Goal: Information Seeking & Learning: Learn about a topic

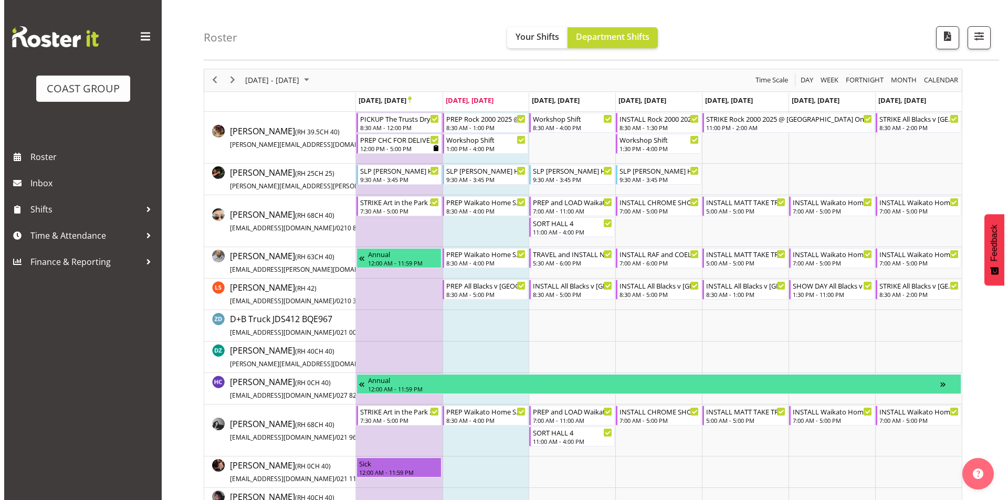
scroll to position [53, 0]
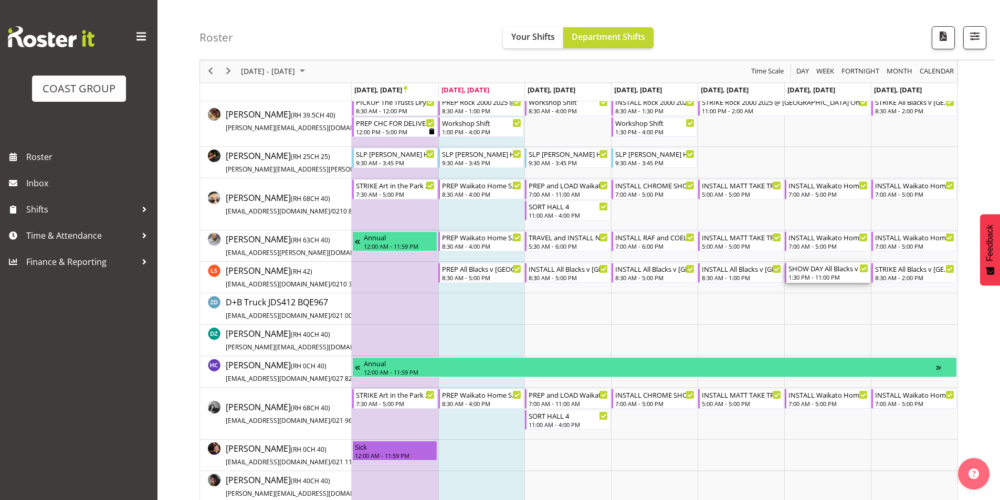
click at [842, 275] on div "1:30 PM - 11:00 PM" at bounding box center [829, 277] width 80 height 8
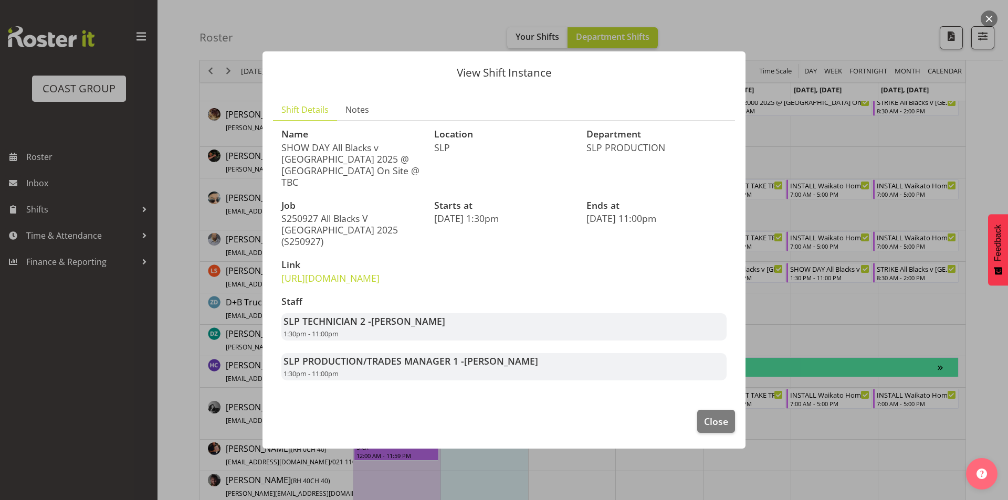
drag, startPoint x: 284, startPoint y: 334, endPoint x: 311, endPoint y: 334, distance: 27.3
click at [311, 334] on span "1:30pm - 11:00pm" at bounding box center [311, 333] width 55 height 9
click at [282, 336] on div "SLP TECHNICIAN 2 - [PERSON_NAME] 1:30pm - 11:00pm" at bounding box center [503, 326] width 445 height 27
drag, startPoint x: 282, startPoint y: 334, endPoint x: 310, endPoint y: 334, distance: 27.3
click at [310, 334] on div "SLP TECHNICIAN 2 - [PERSON_NAME] 1:30pm - 11:00pm" at bounding box center [503, 326] width 445 height 27
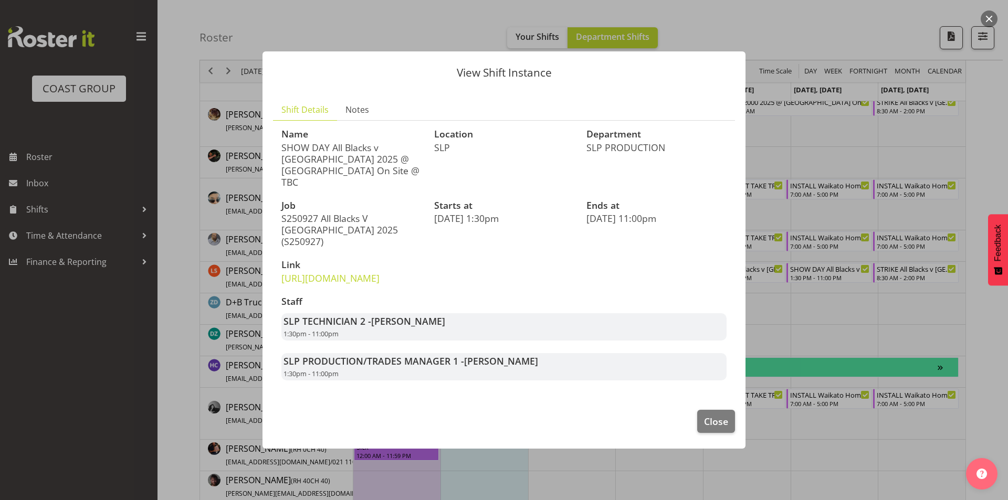
drag, startPoint x: 314, startPoint y: 332, endPoint x: 348, endPoint y: 337, distance: 33.4
click at [348, 337] on div "SLP TECHNICIAN 2 - [PERSON_NAME] 1:30pm - 11:00pm" at bounding box center [503, 326] width 445 height 27
click at [719, 414] on button "Close" at bounding box center [716, 421] width 38 height 23
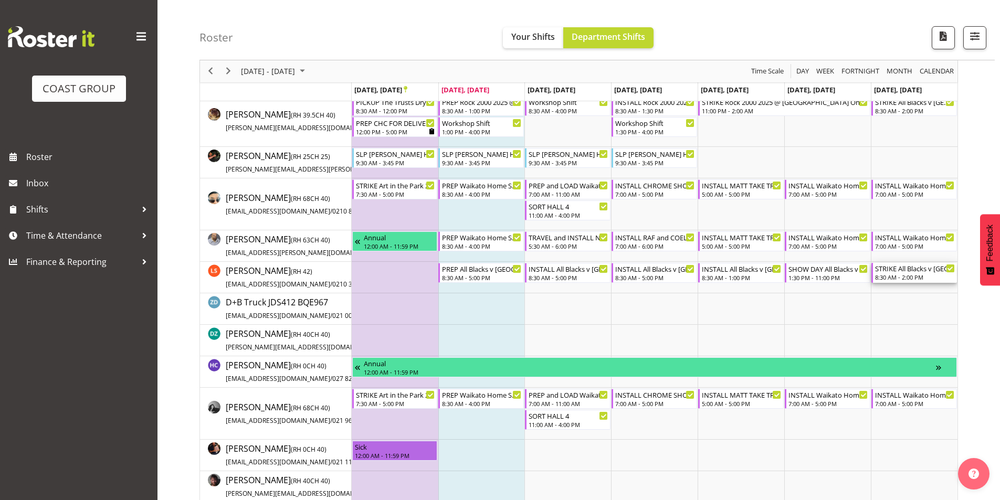
click at [922, 278] on div "8:30 AM - 2:00 PM" at bounding box center [915, 277] width 80 height 8
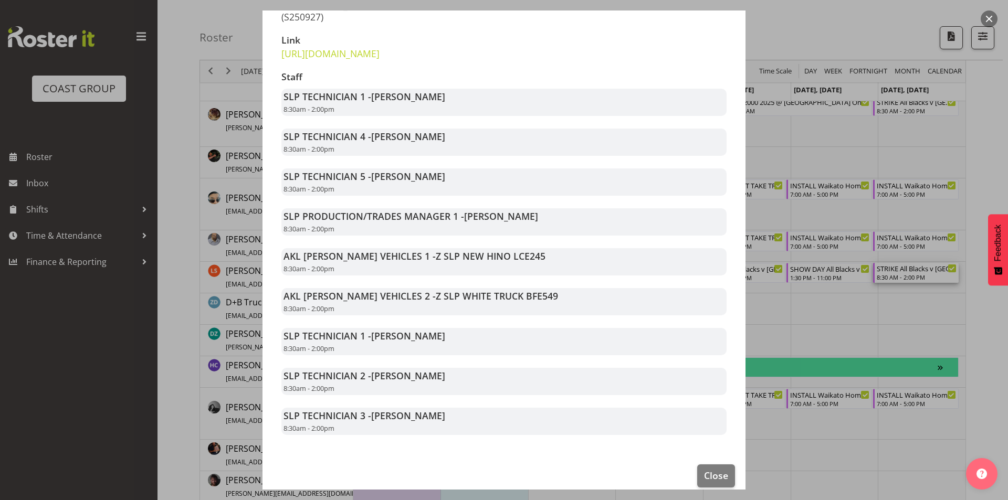
scroll to position [224, 0]
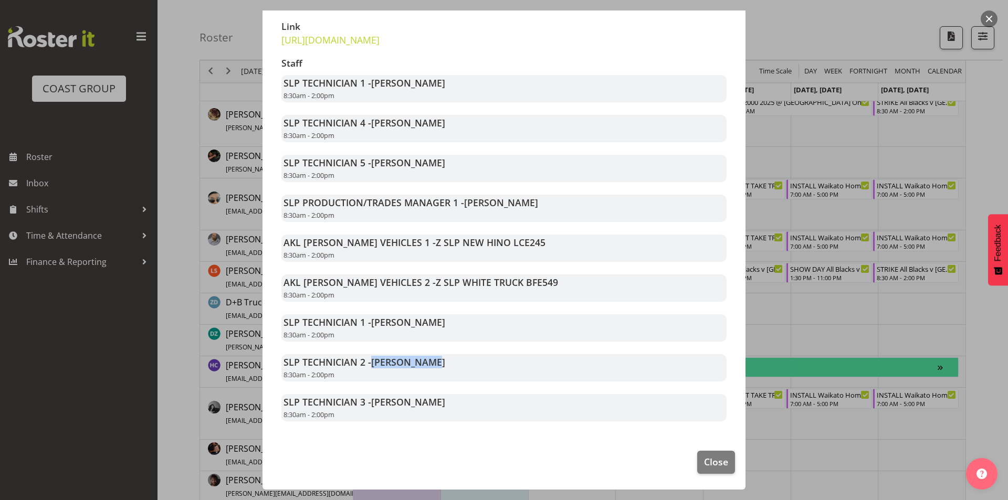
drag, startPoint x: 374, startPoint y: 363, endPoint x: 443, endPoint y: 365, distance: 69.4
click at [443, 365] on div "SLP TECHNICIAN 2 - [PERSON_NAME] 8:30am - 2:00pm" at bounding box center [503, 367] width 445 height 27
click at [432, 363] on div "SLP TECHNICIAN 2 - [PERSON_NAME] 8:30am - 2:00pm" at bounding box center [503, 367] width 445 height 27
drag, startPoint x: 374, startPoint y: 405, endPoint x: 507, endPoint y: 405, distance: 132.3
click at [507, 405] on div "SLP TECHNICIAN 3 - [PERSON_NAME] 8:30am - 2:00pm" at bounding box center [503, 407] width 445 height 27
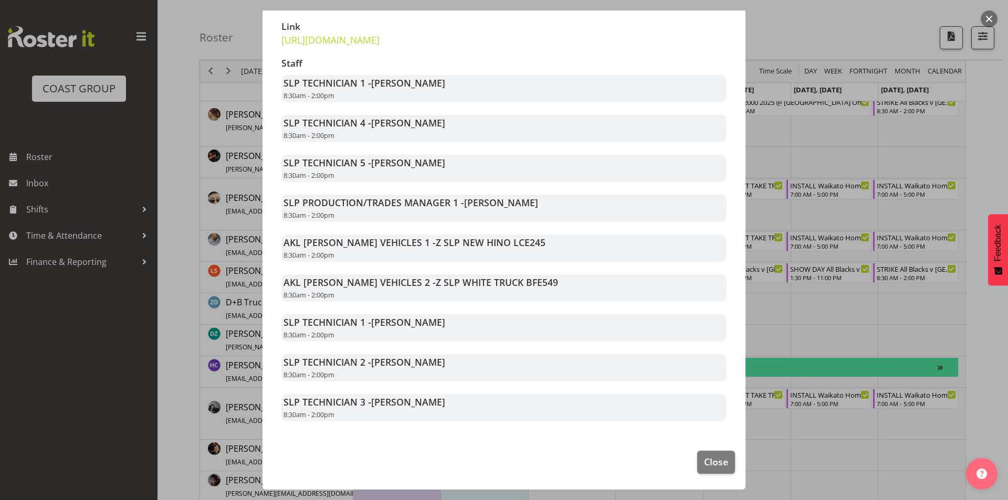
click at [507, 405] on div "SLP TECHNICIAN 3 - [PERSON_NAME] 8:30am - 2:00pm" at bounding box center [503, 407] width 445 height 27
click at [711, 464] on span "Close" at bounding box center [716, 462] width 24 height 14
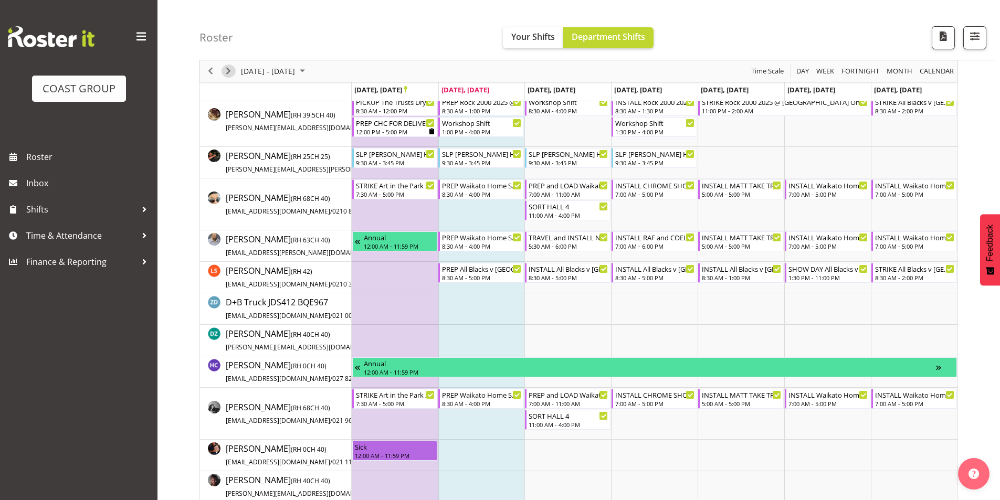
click at [233, 72] on span "Next" at bounding box center [228, 71] width 13 height 13
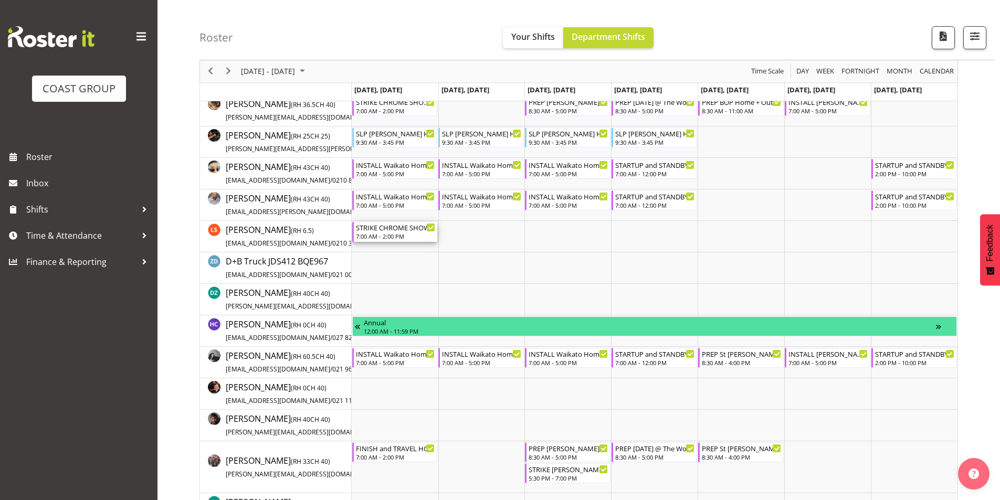
click at [393, 230] on div "STRIKE CHROME SHOWCASE 2025 @ Showgrounds" at bounding box center [396, 227] width 80 height 11
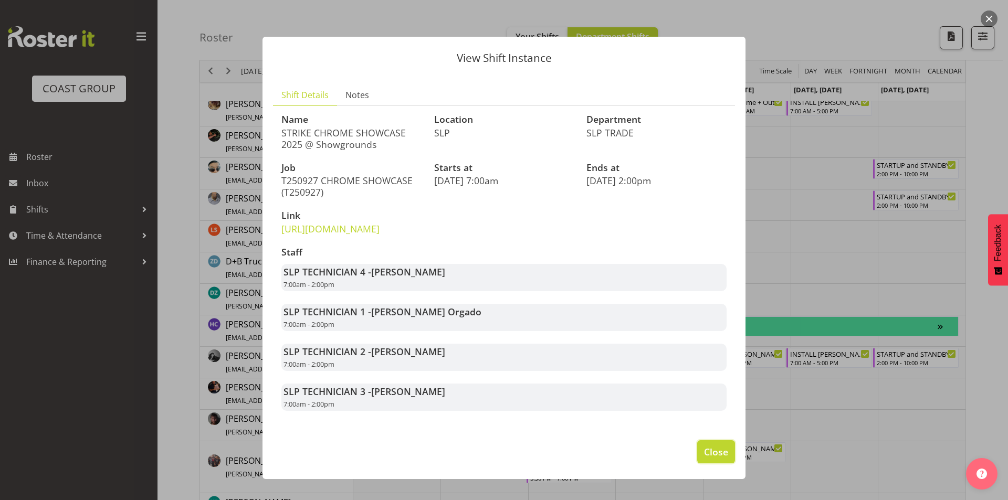
click at [708, 459] on span "Close" at bounding box center [716, 452] width 24 height 14
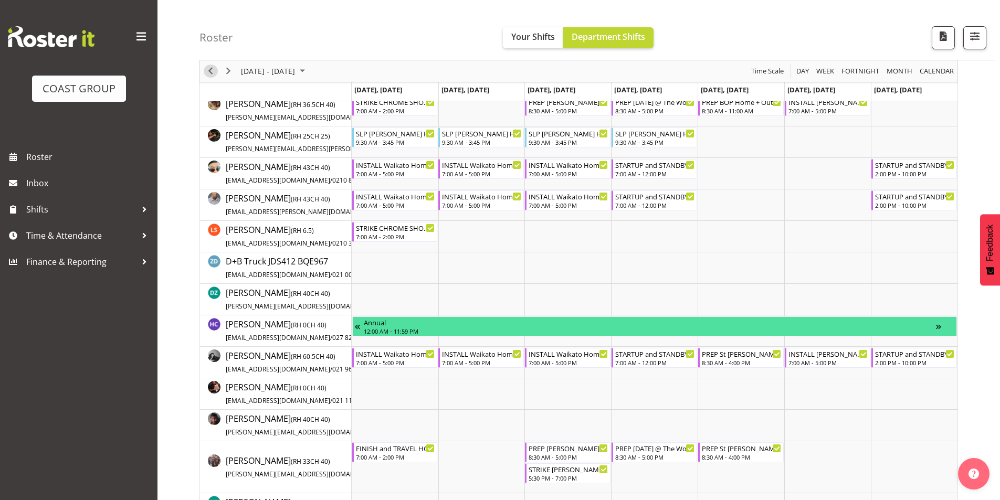
click at [215, 69] on span "Previous" at bounding box center [210, 71] width 13 height 13
